Goal: Find specific page/section: Find specific page/section

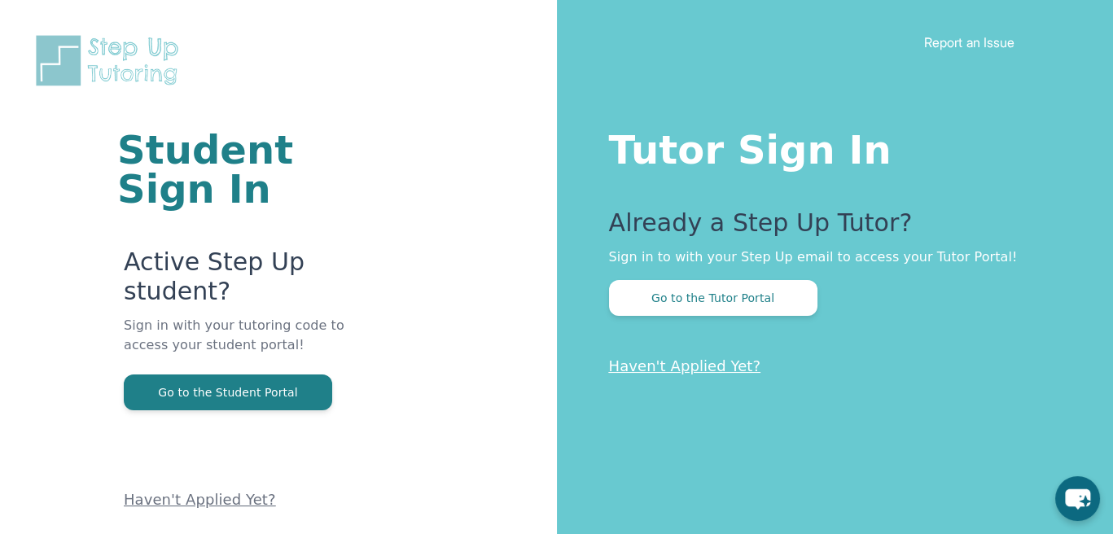
click at [789, 318] on div "Tutor Sign In Already a Step Up Tutor? Sign in to with your Step Up email to ac…" at bounding box center [835, 267] width 557 height 534
click at [788, 308] on button "Go to the Tutor Portal" at bounding box center [713, 298] width 209 height 36
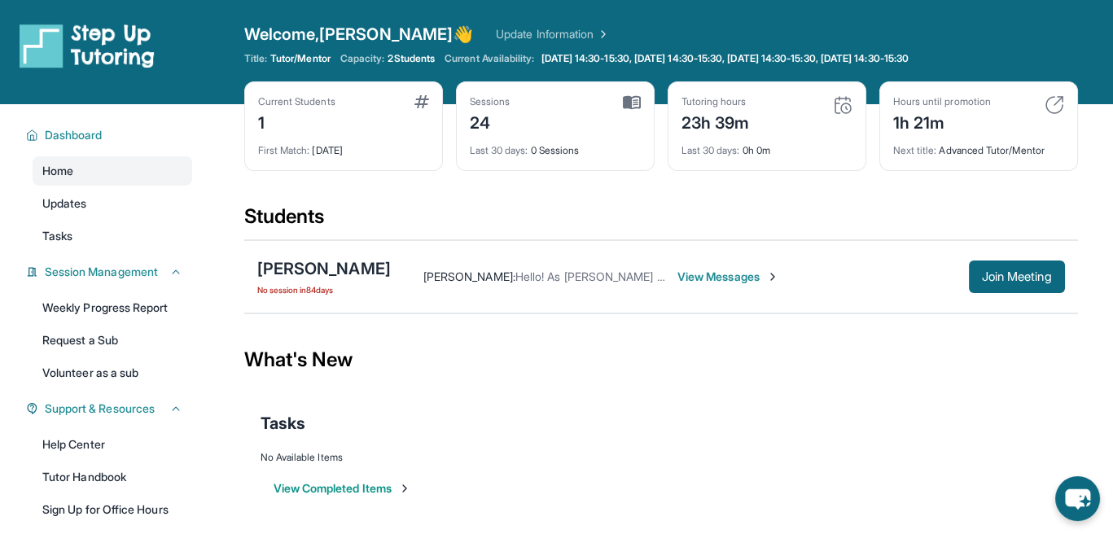
drag, startPoint x: 749, startPoint y: 119, endPoint x: 758, endPoint y: 125, distance: 10.4
click at [758, 125] on div "Tutoring hours 23h 39m" at bounding box center [767, 114] width 171 height 39
click at [749, 100] on div "Tutoring hours" at bounding box center [716, 101] width 68 height 13
click at [841, 98] on img at bounding box center [843, 105] width 20 height 20
click at [841, 109] on img at bounding box center [843, 105] width 20 height 20
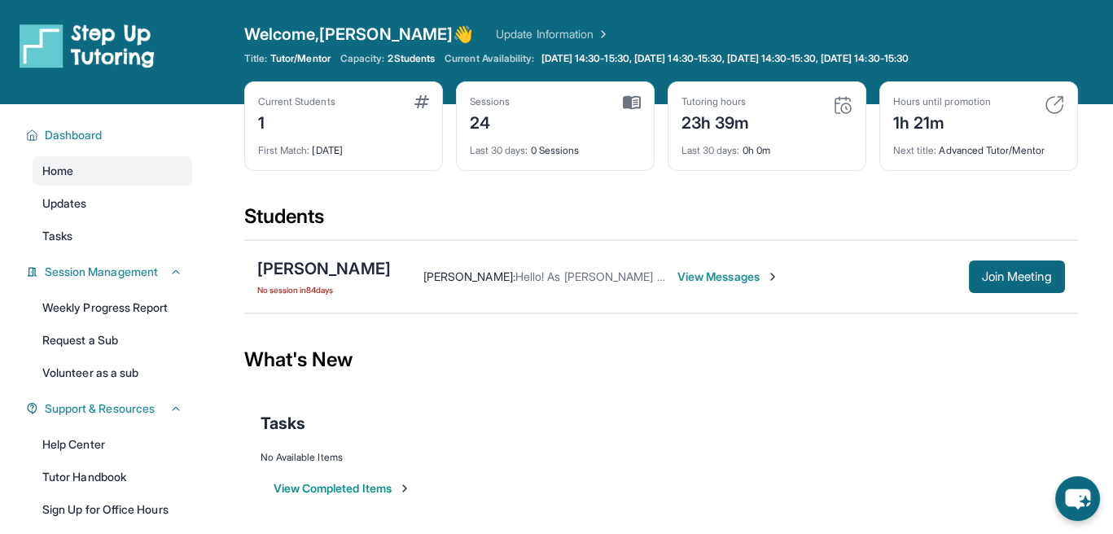
click at [710, 150] on span "Last 30 days :" at bounding box center [711, 150] width 59 height 12
